Goal: Use online tool/utility: Utilize a website feature to perform a specific function

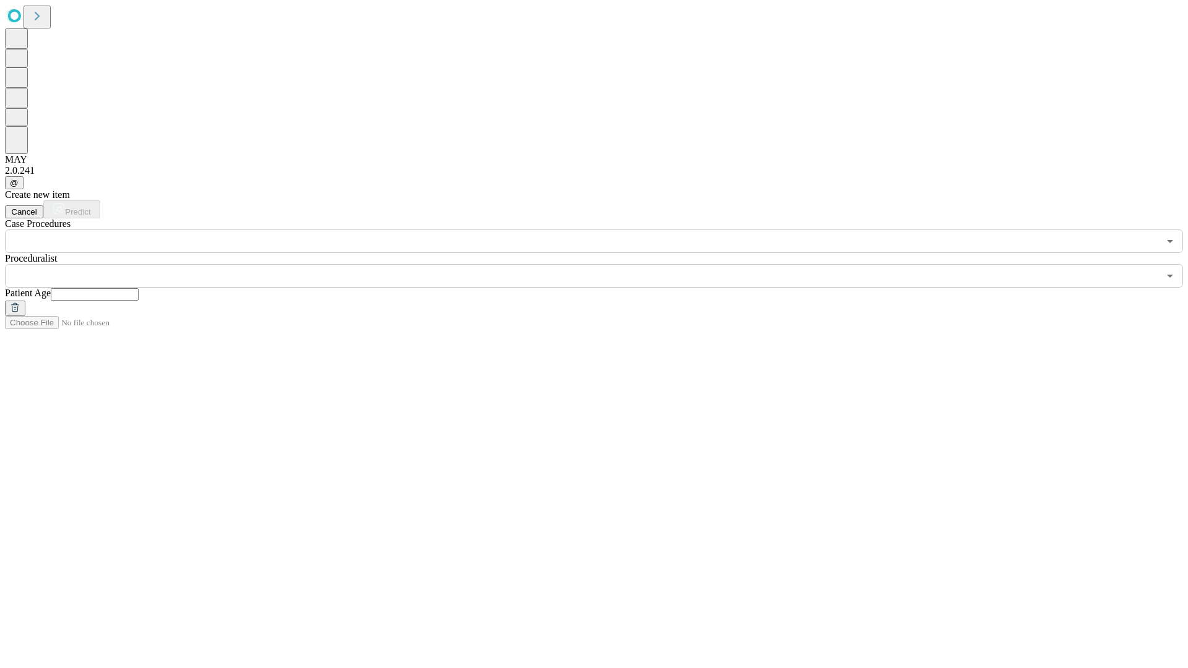
click at [139, 288] on input "text" at bounding box center [95, 294] width 88 height 12
type input "**"
click at [602, 264] on input "text" at bounding box center [582, 276] width 1154 height 24
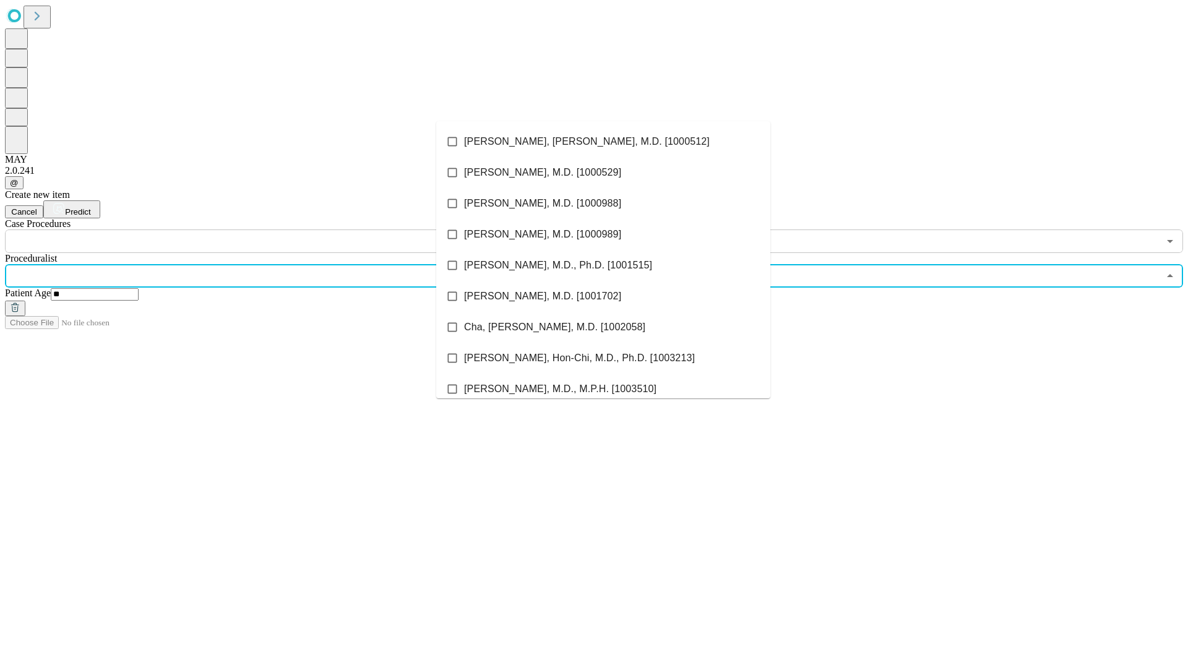
click at [603, 142] on li "[PERSON_NAME], [PERSON_NAME], M.D. [1000512]" at bounding box center [603, 141] width 334 height 31
click at [260, 229] on input "text" at bounding box center [582, 241] width 1154 height 24
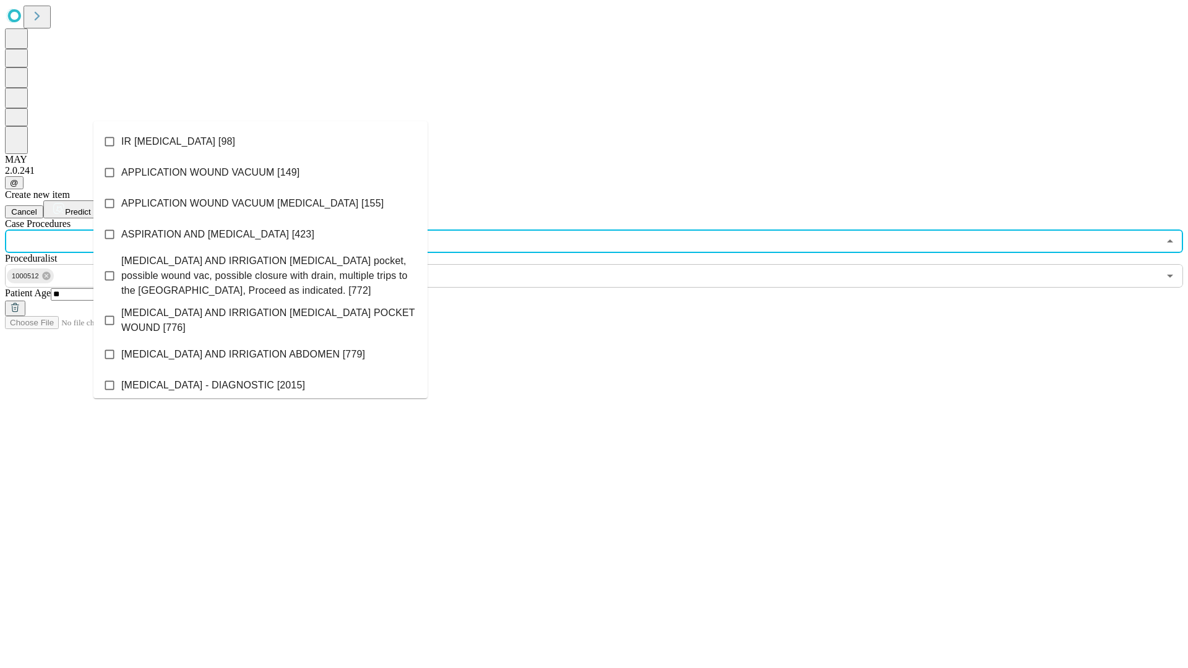
click at [260, 142] on li "IR [MEDICAL_DATA] [98]" at bounding box center [260, 141] width 334 height 31
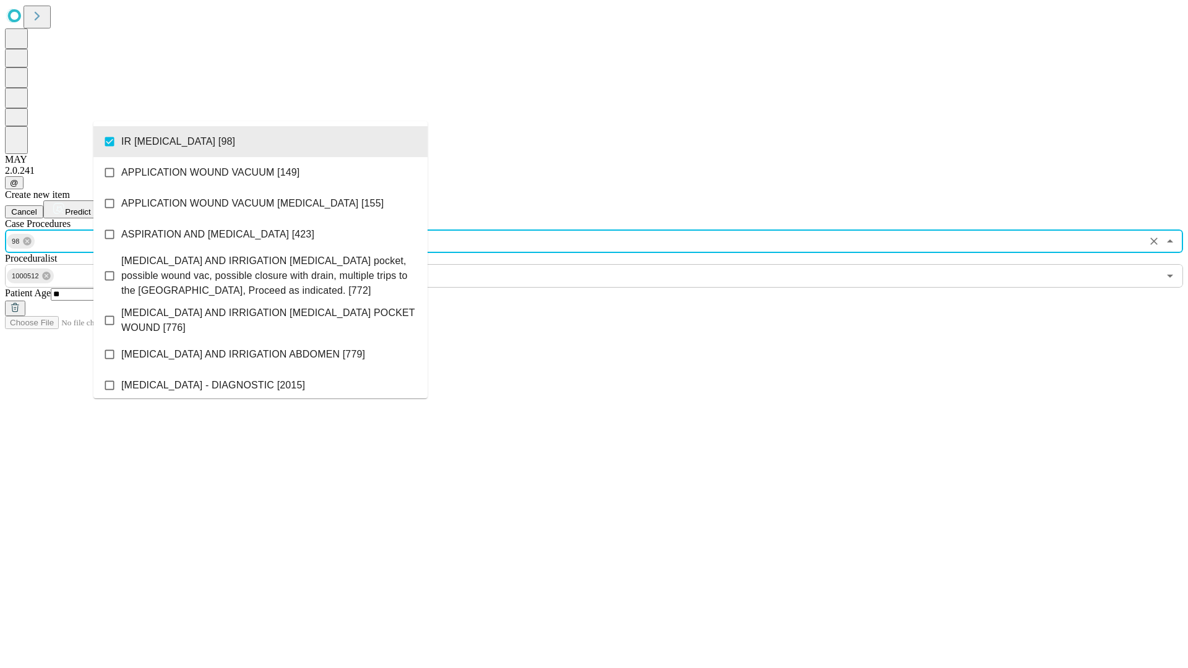
click at [90, 207] on span "Predict" at bounding box center [77, 211] width 25 height 9
